Goal: Transaction & Acquisition: Purchase product/service

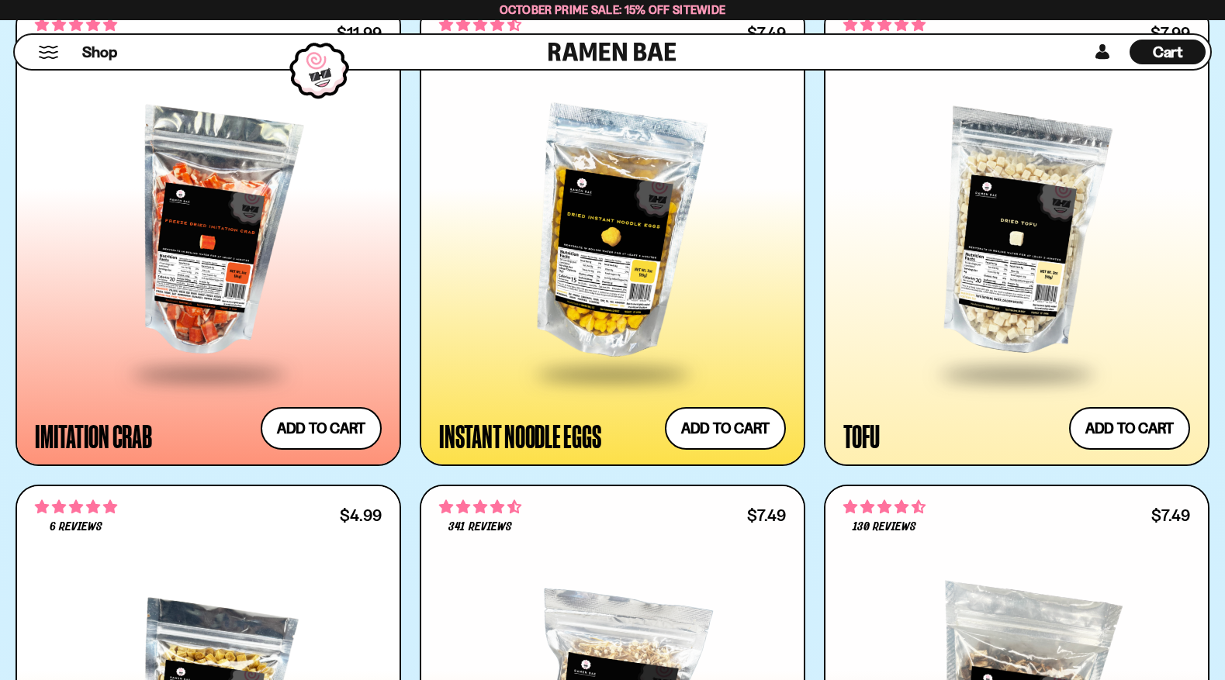
scroll to position [2870, 0]
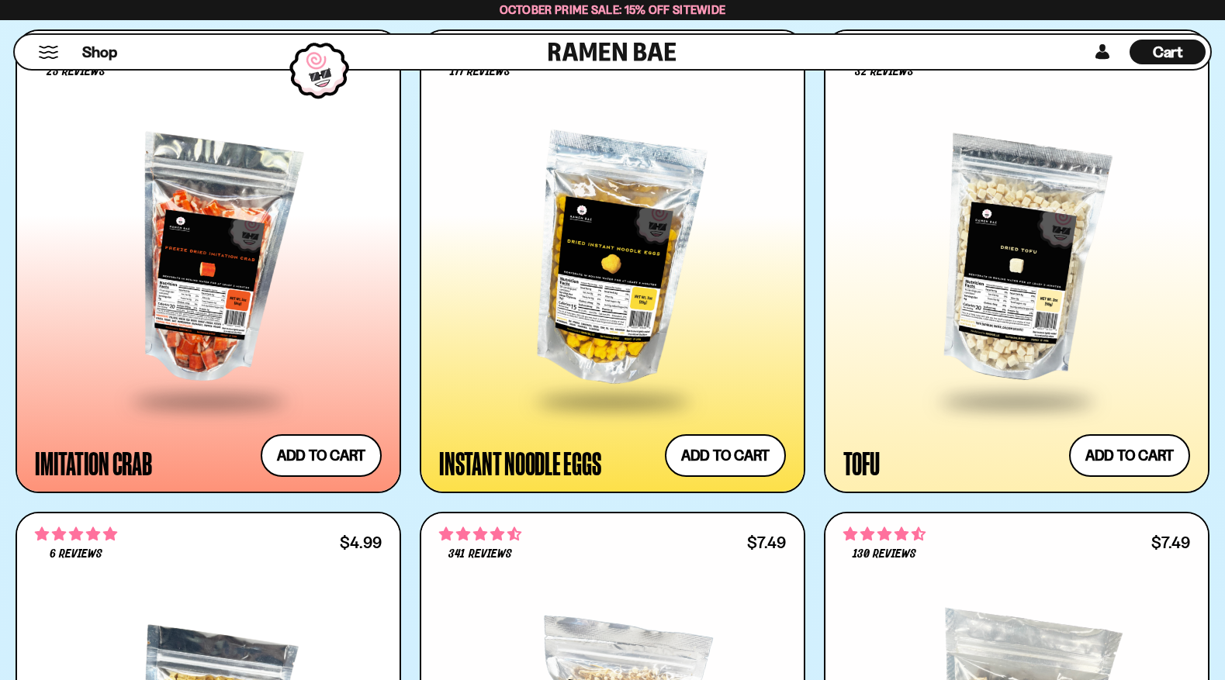
click at [998, 306] on div at bounding box center [1016, 261] width 347 height 277
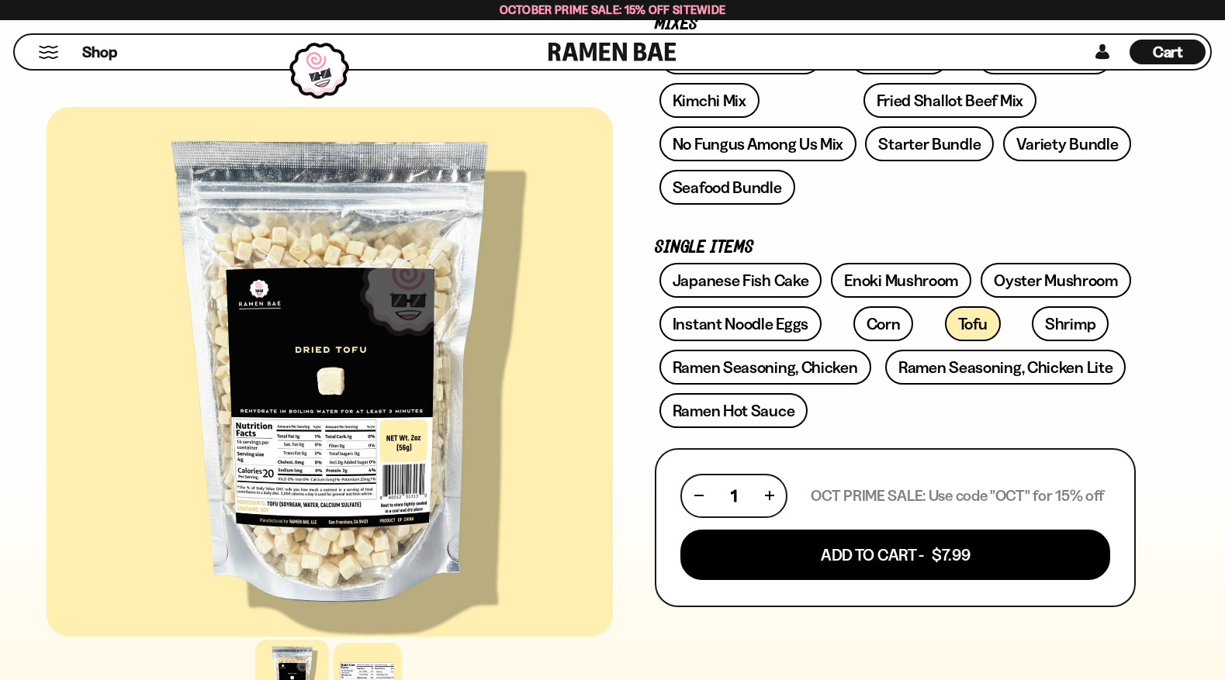
scroll to position [465, 0]
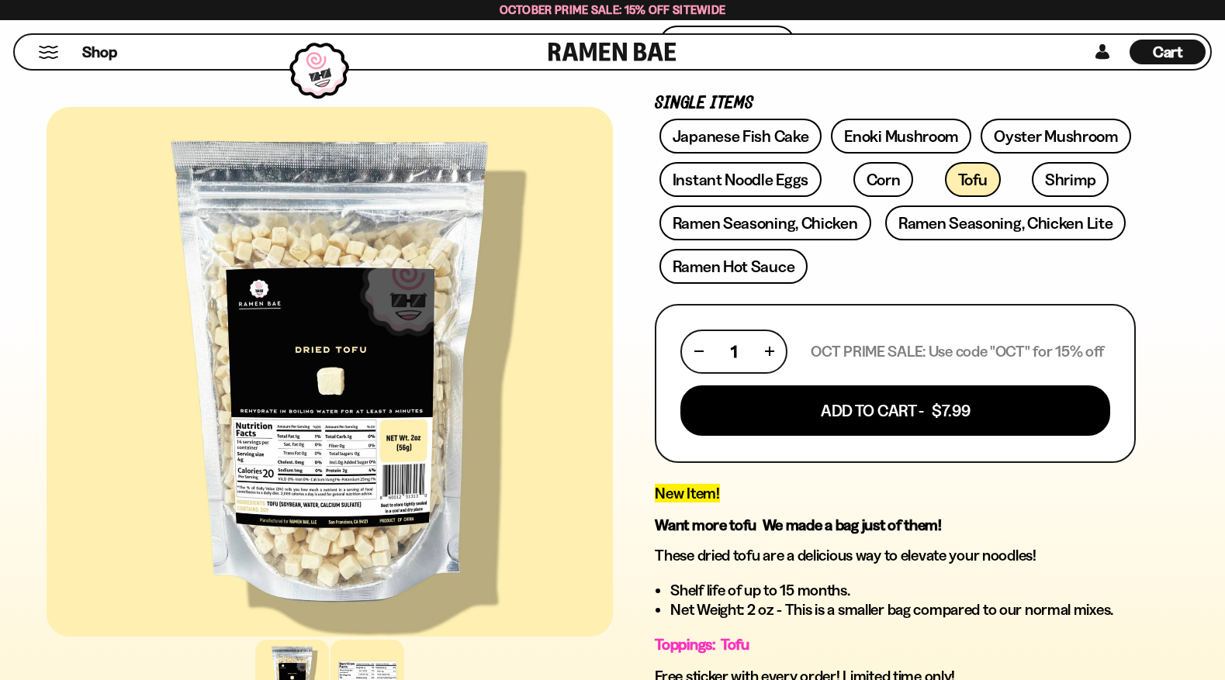
click at [361, 673] on div at bounding box center [367, 677] width 74 height 74
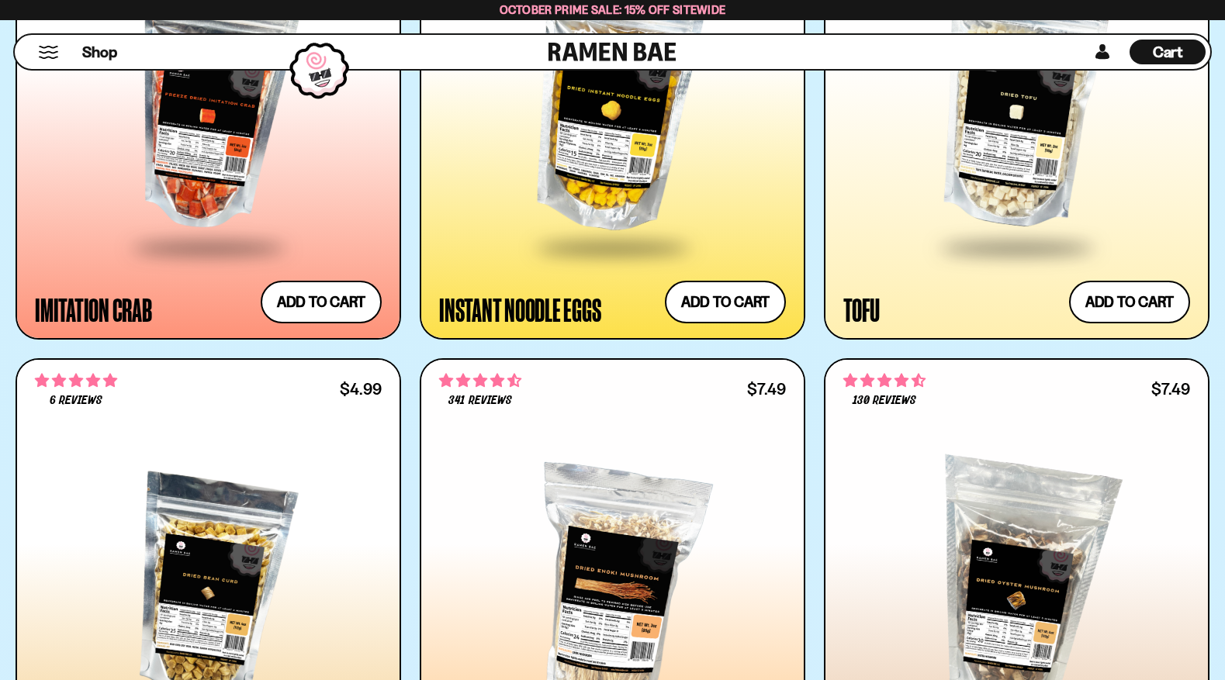
scroll to position [2870, 0]
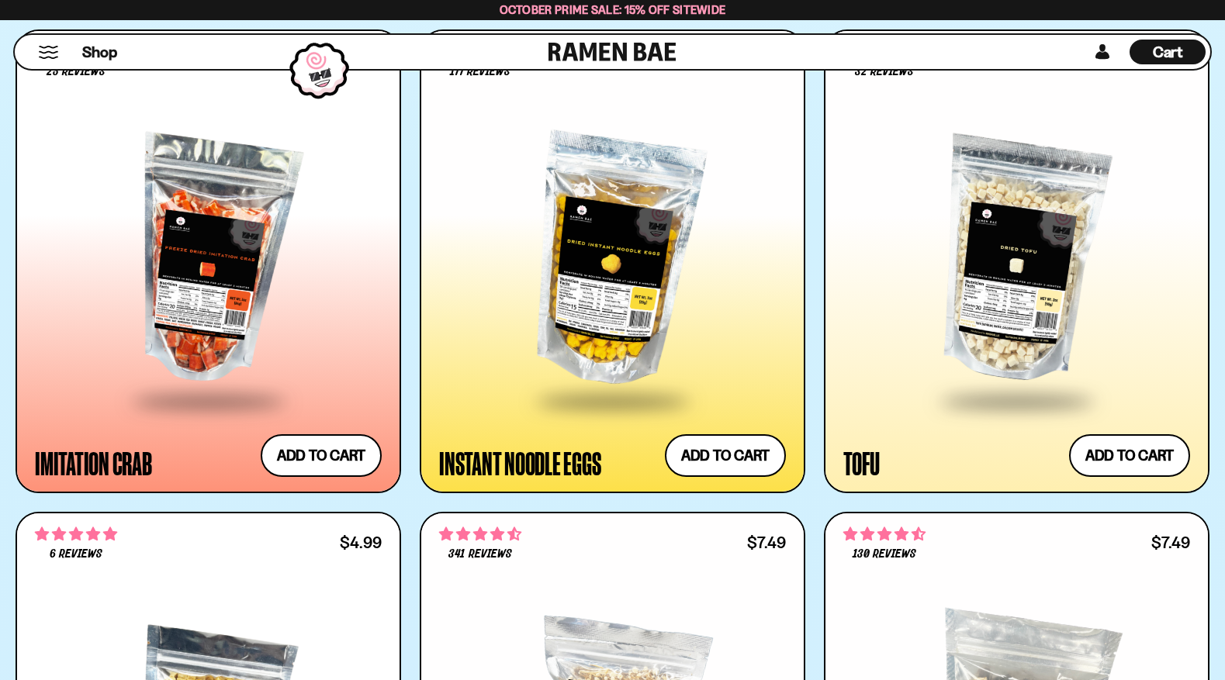
click at [613, 285] on div at bounding box center [612, 261] width 347 height 277
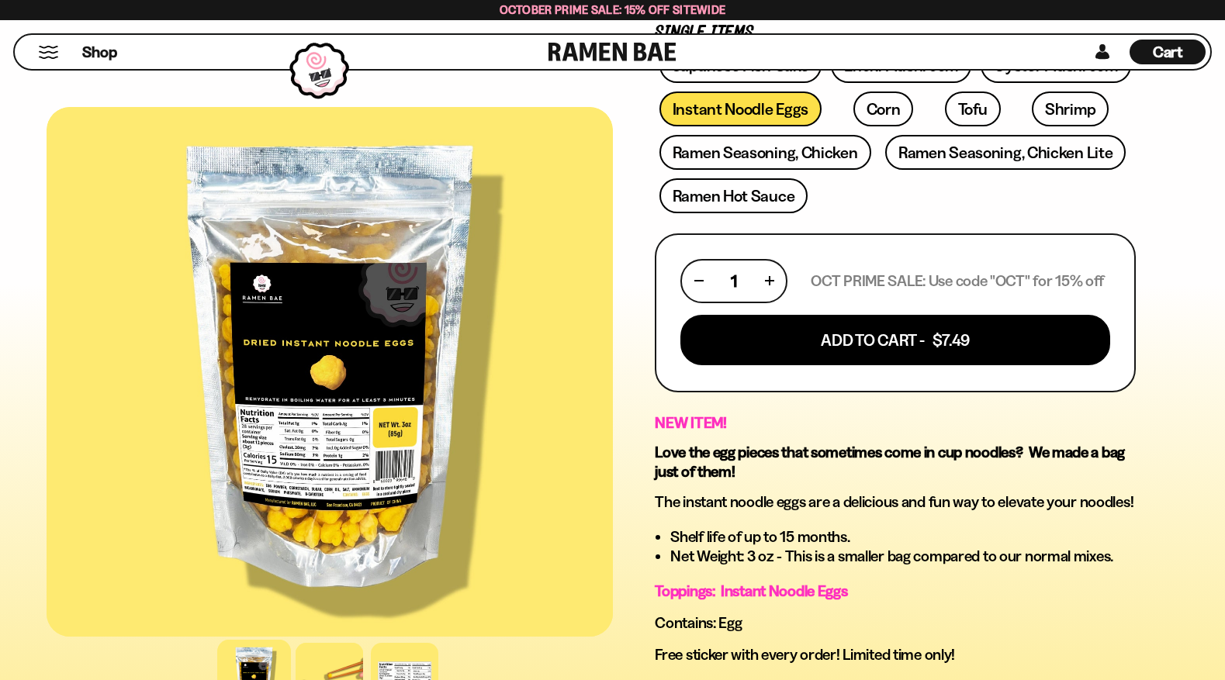
scroll to position [621, 0]
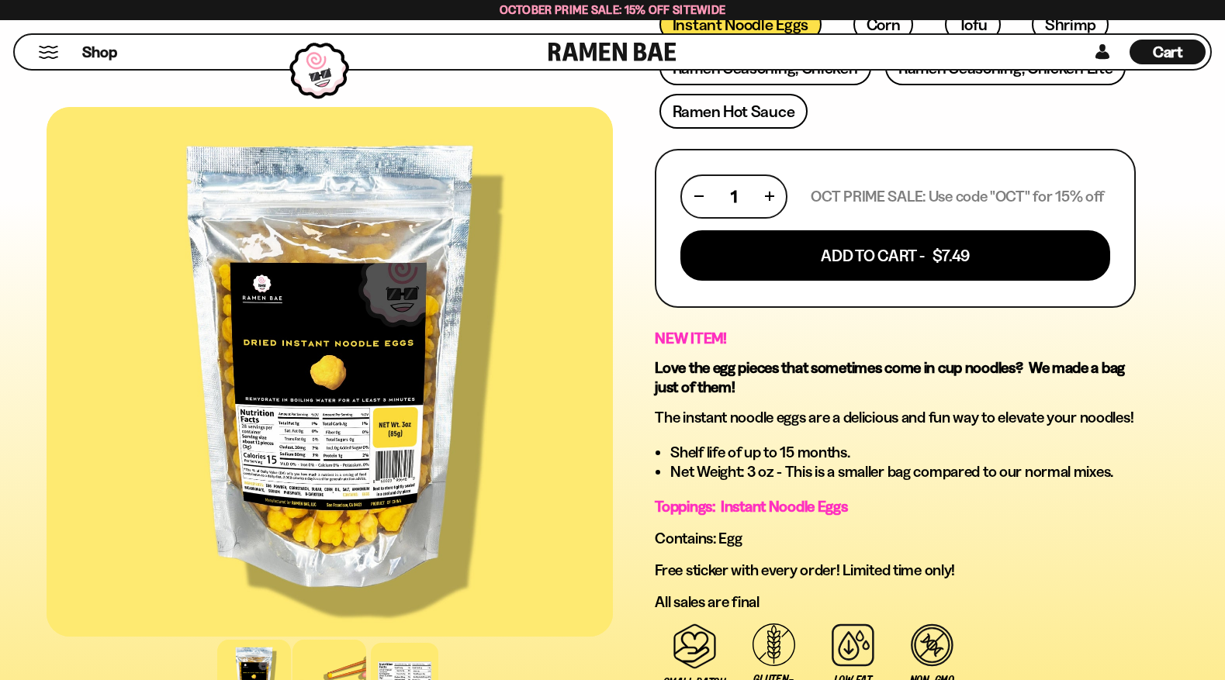
click at [333, 669] on div at bounding box center [329, 677] width 74 height 74
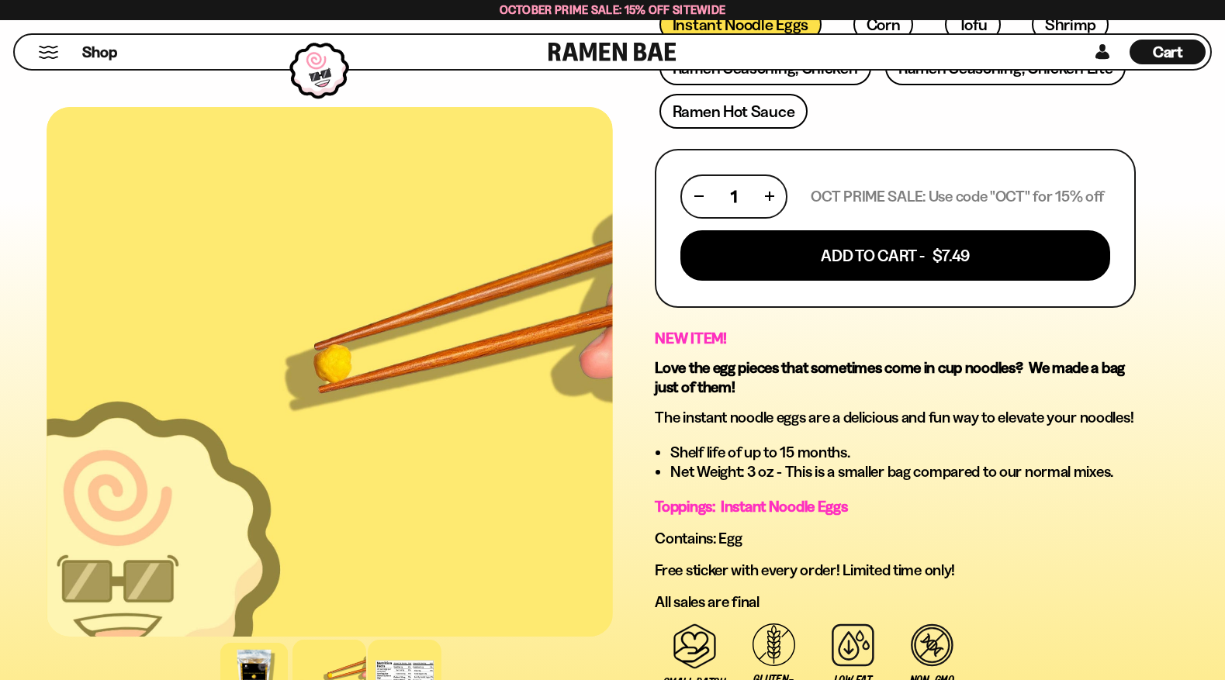
click at [399, 669] on div at bounding box center [405, 677] width 74 height 74
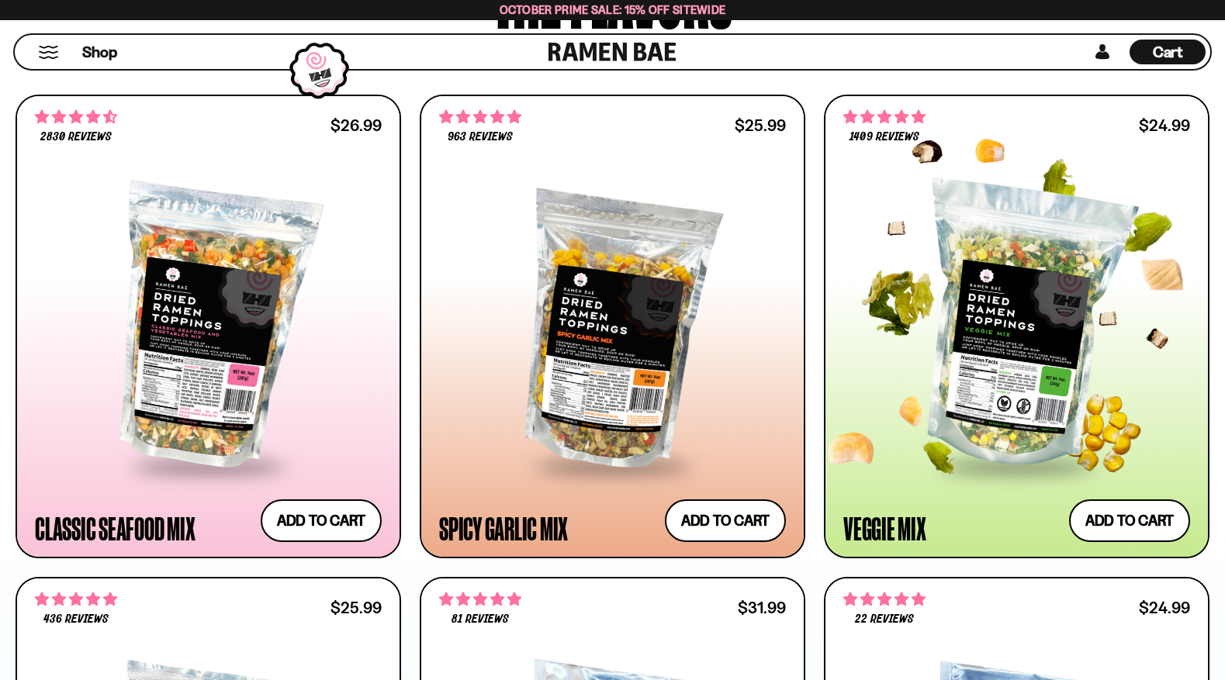
scroll to position [853, 0]
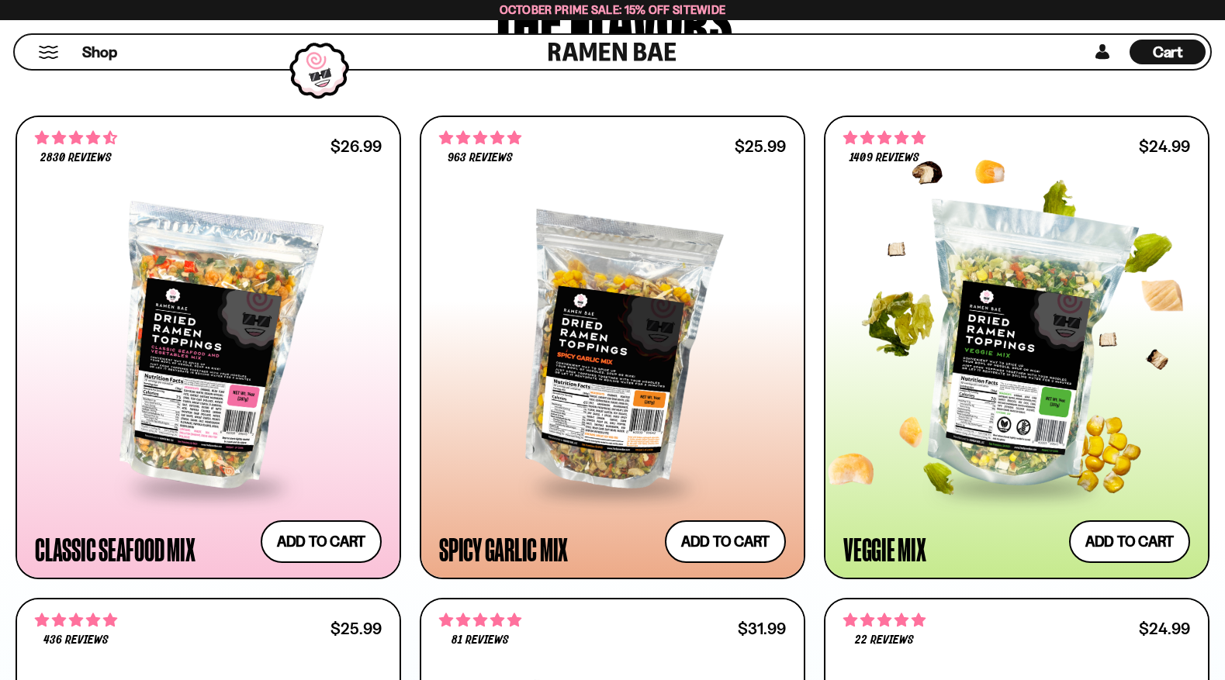
click at [985, 379] on div at bounding box center [1016, 347] width 347 height 277
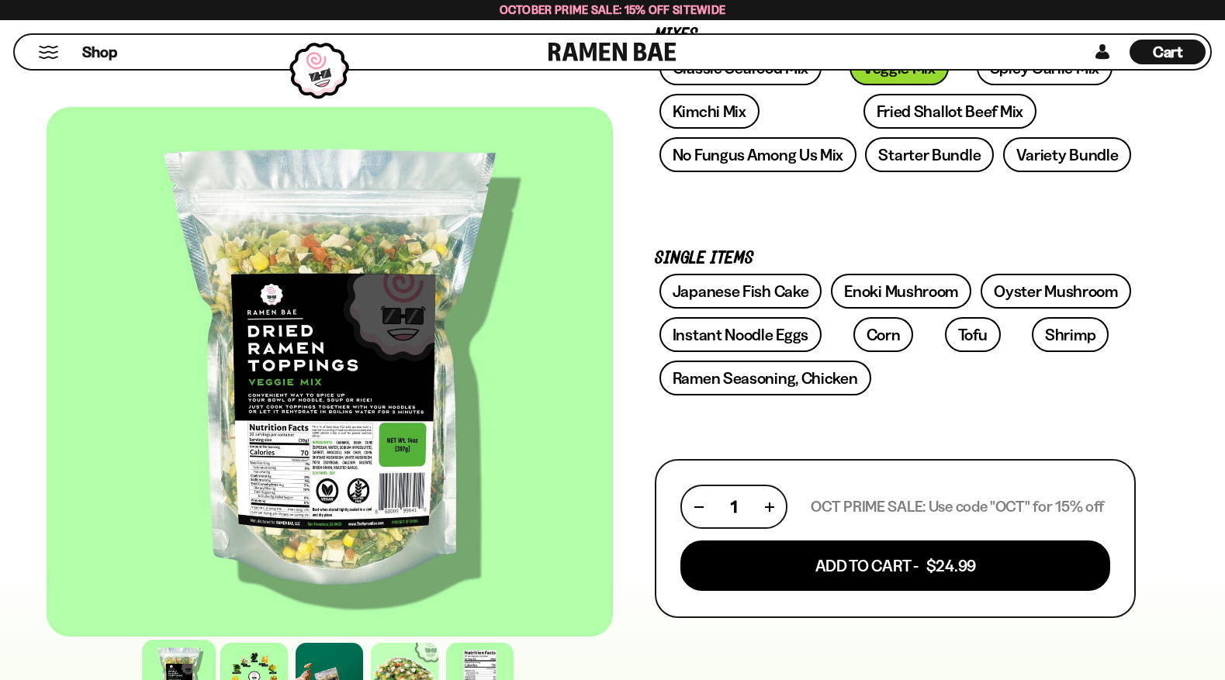
scroll to position [310, 0]
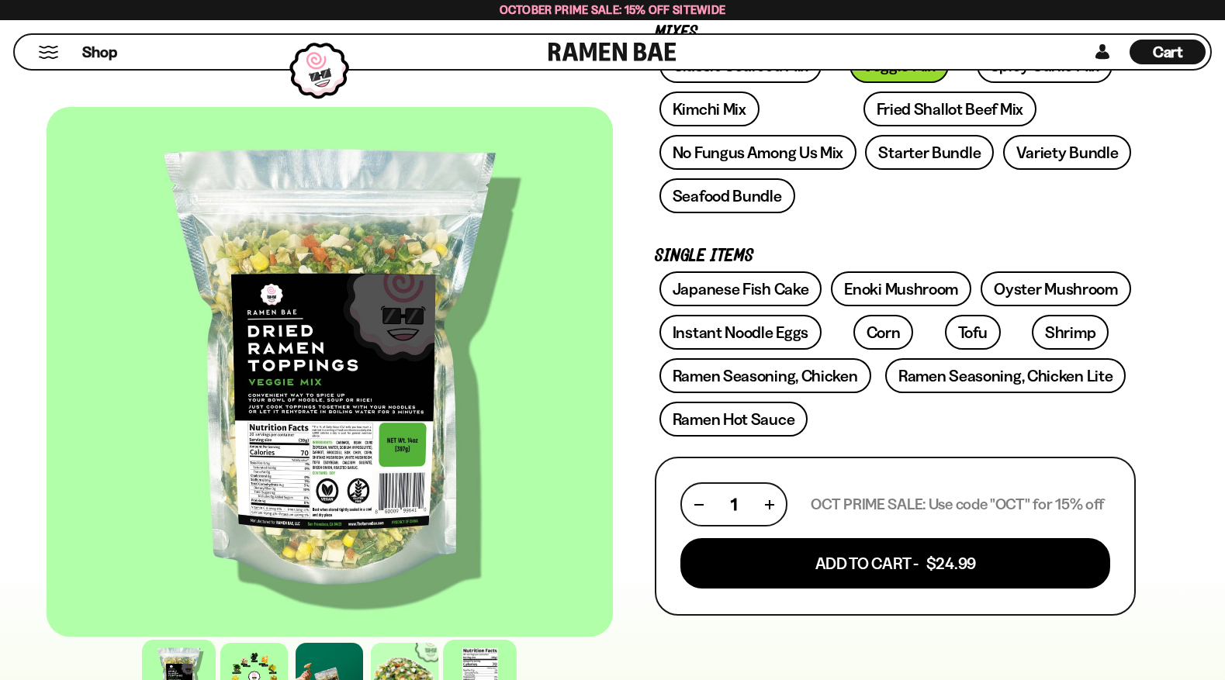
click at [478, 658] on div at bounding box center [480, 677] width 74 height 74
